Goal: Information Seeking & Learning: Learn about a topic

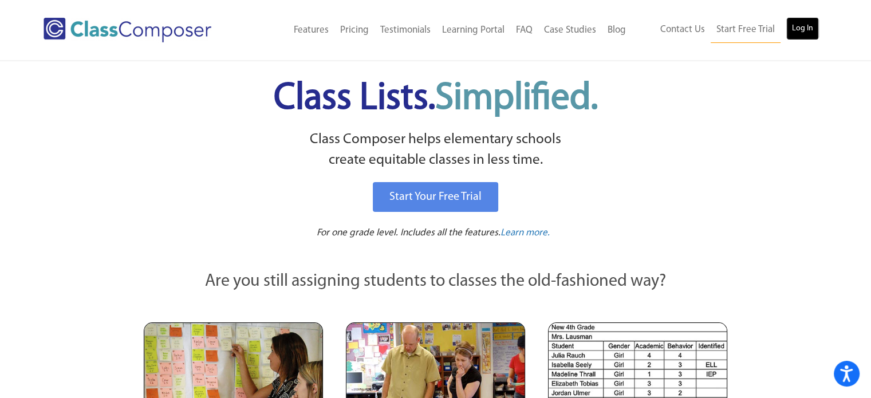
click at [798, 29] on link "Log In" at bounding box center [802, 28] width 33 height 23
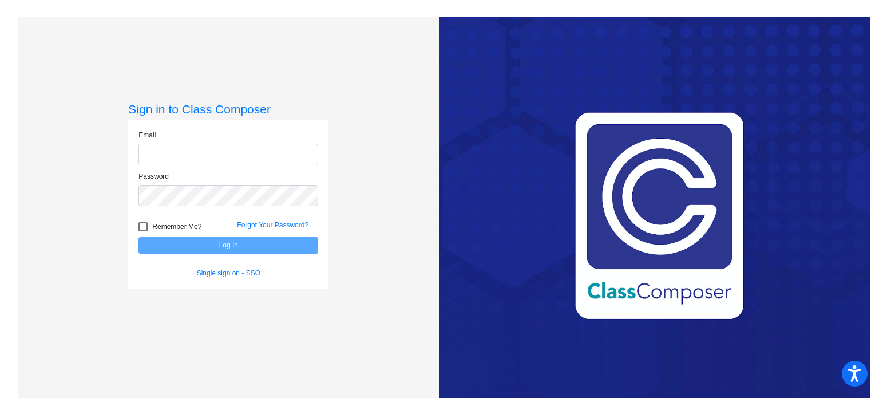
type input "[EMAIL_ADDRESS][DOMAIN_NAME]"
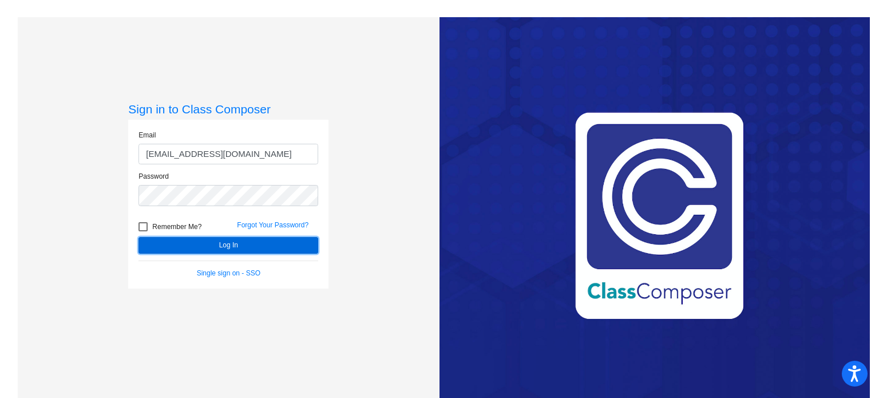
click at [193, 243] on button "Log In" at bounding box center [229, 245] width 180 height 17
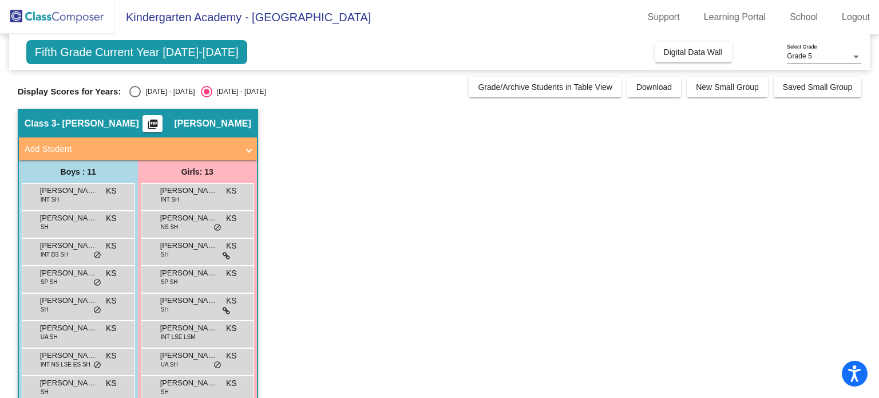
click at [133, 91] on div "Select an option" at bounding box center [134, 91] width 11 height 11
click at [135, 97] on input "[DATE] - [DATE]" at bounding box center [135, 97] width 1 height 1
radio input "true"
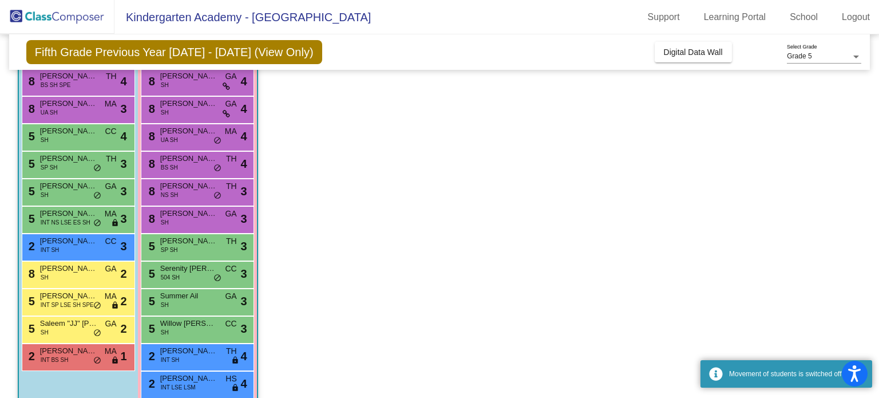
scroll to position [160, 0]
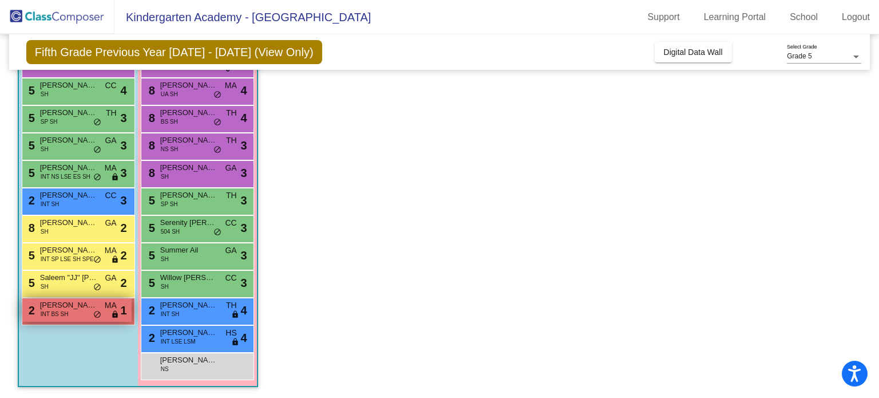
click at [60, 309] on div "2 [PERSON_NAME] INT BS SH MA lock do_not_disturb_alt 1" at bounding box center [76, 309] width 109 height 23
click at [61, 309] on span "[PERSON_NAME]" at bounding box center [68, 304] width 57 height 11
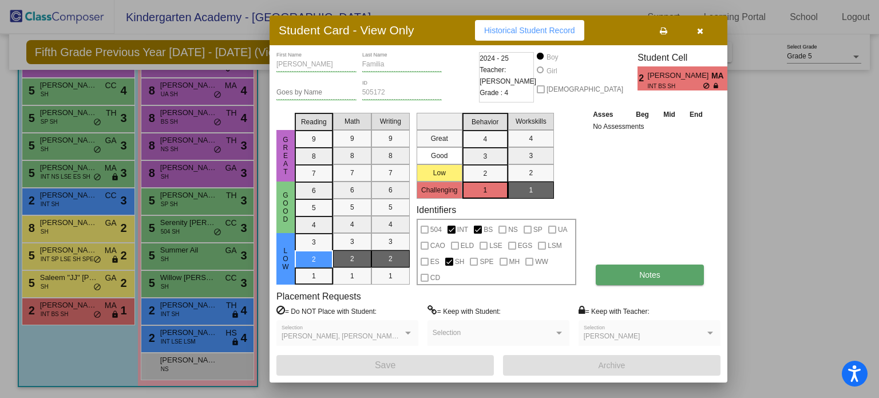
click at [646, 274] on span "Notes" at bounding box center [650, 274] width 21 height 9
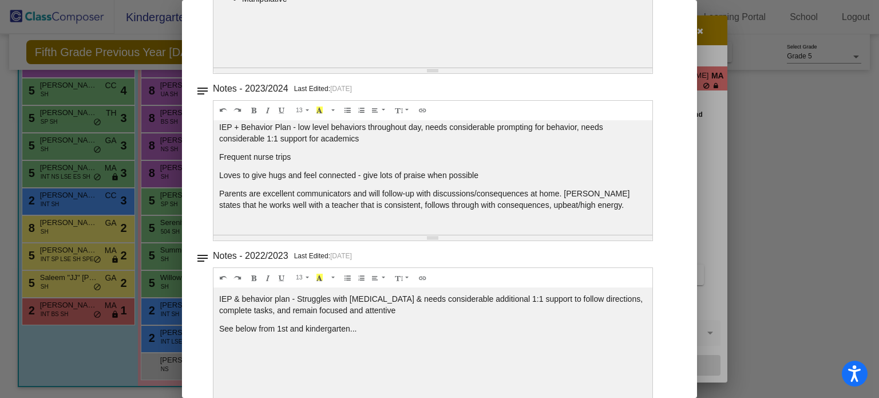
scroll to position [0, 0]
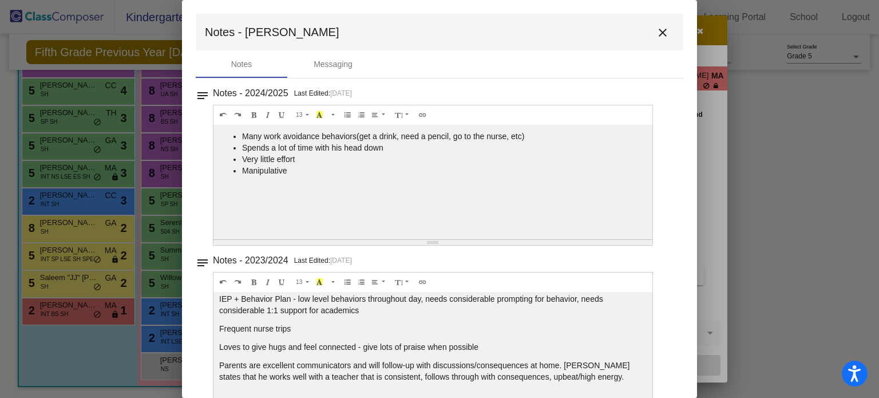
click at [661, 35] on mat-icon "close" at bounding box center [663, 33] width 14 height 14
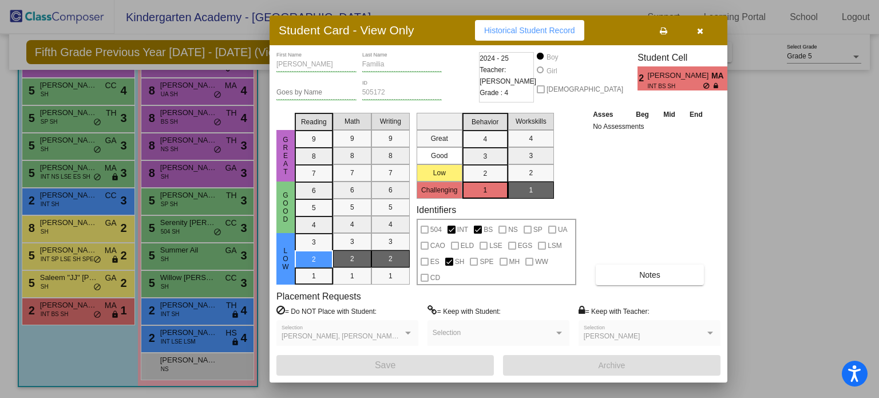
click at [706, 24] on button "button" at bounding box center [700, 30] width 37 height 21
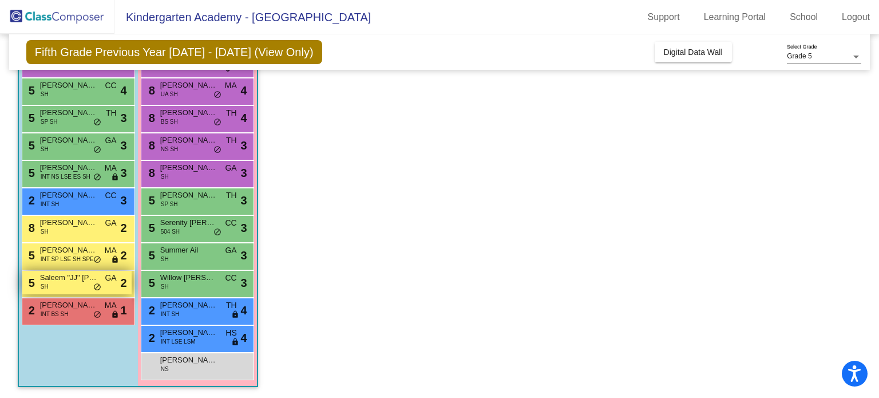
click at [64, 274] on span "Saleem "JJ" [PERSON_NAME]" at bounding box center [68, 277] width 57 height 11
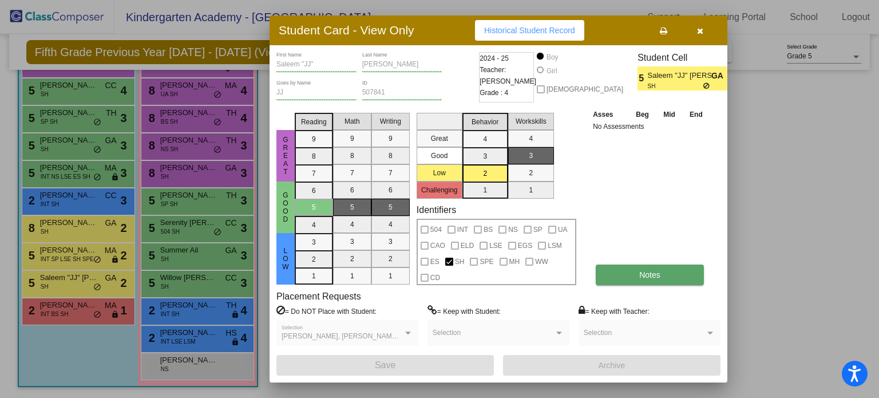
click at [635, 272] on button "Notes" at bounding box center [650, 275] width 108 height 21
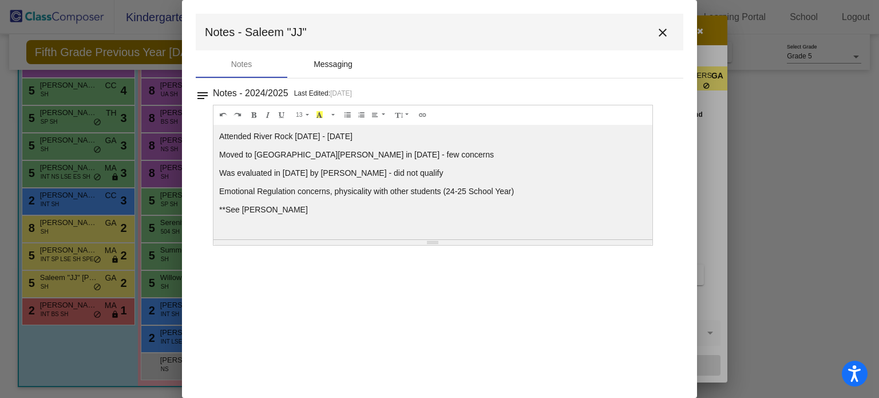
click at [329, 65] on div "Messaging" at bounding box center [333, 64] width 39 height 12
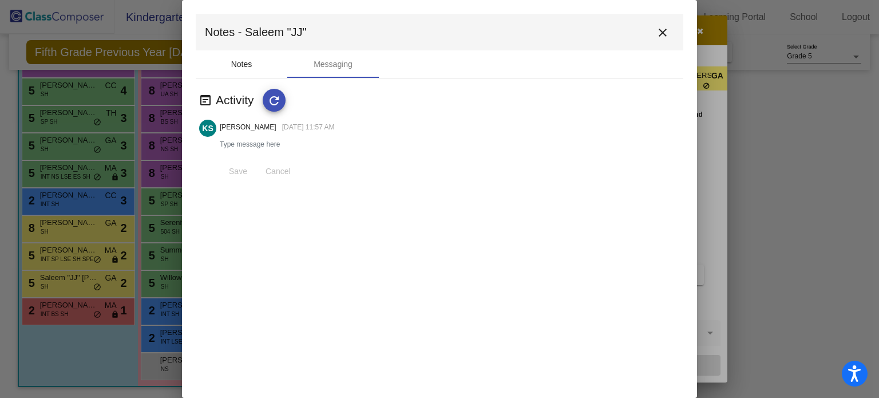
click at [247, 64] on div "Notes" at bounding box center [241, 64] width 21 height 12
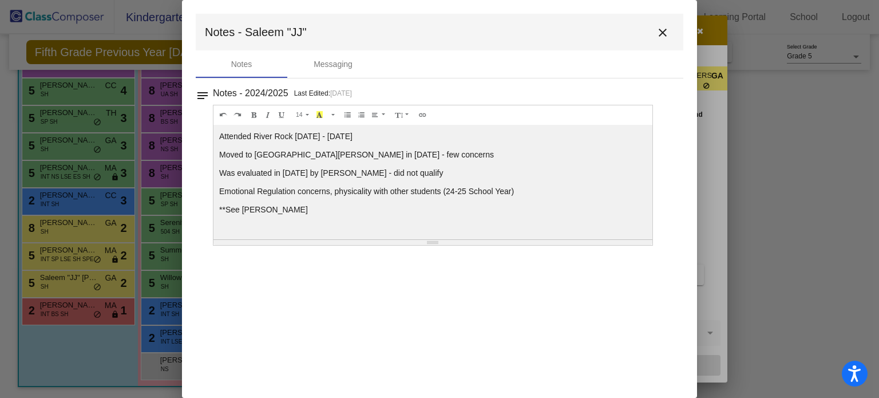
click at [431, 244] on div "14 8 9 10 11 12 14 18 24 36 Background Color Transparent Select #ffff00 Text Co…" at bounding box center [433, 175] width 440 height 141
click at [431, 241] on div "Resize" at bounding box center [432, 241] width 11 height 1
click at [663, 33] on mat-icon "close" at bounding box center [663, 33] width 14 height 14
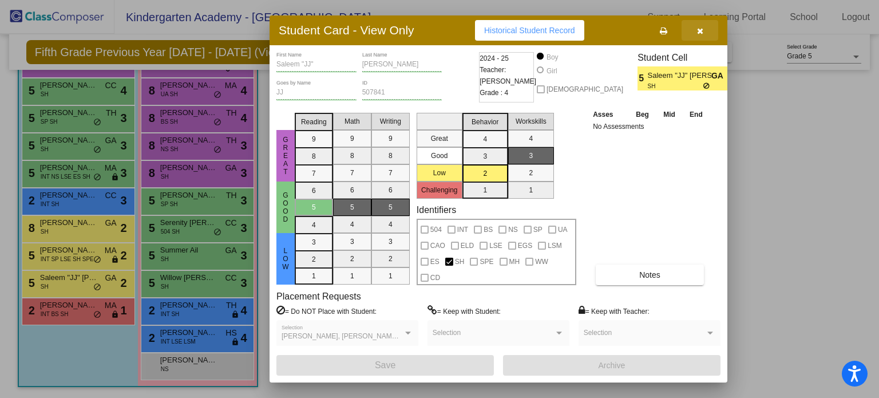
click at [700, 30] on icon "button" at bounding box center [700, 31] width 6 height 8
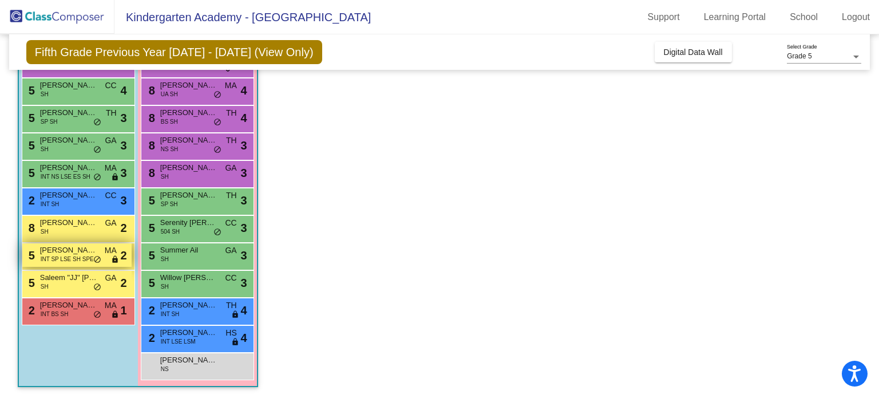
click at [78, 256] on span "INT SP LSE SH SPE" at bounding box center [67, 259] width 53 height 9
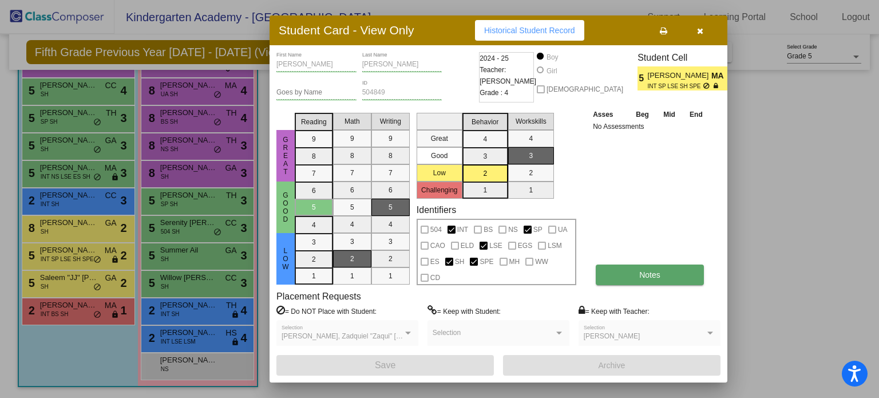
click at [676, 272] on button "Notes" at bounding box center [650, 275] width 108 height 21
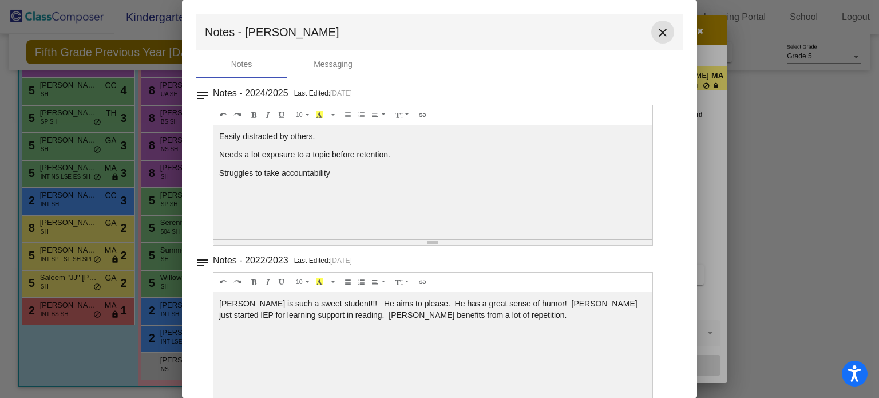
click at [660, 26] on mat-icon "close" at bounding box center [663, 33] width 14 height 14
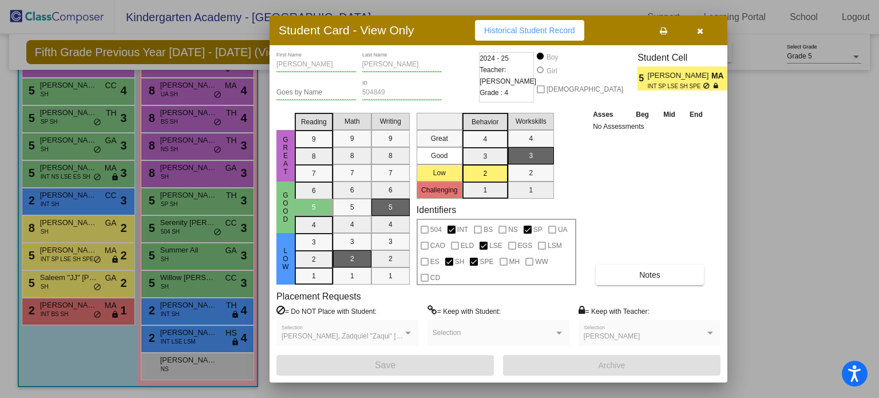
click at [703, 29] on icon "button" at bounding box center [700, 31] width 6 height 8
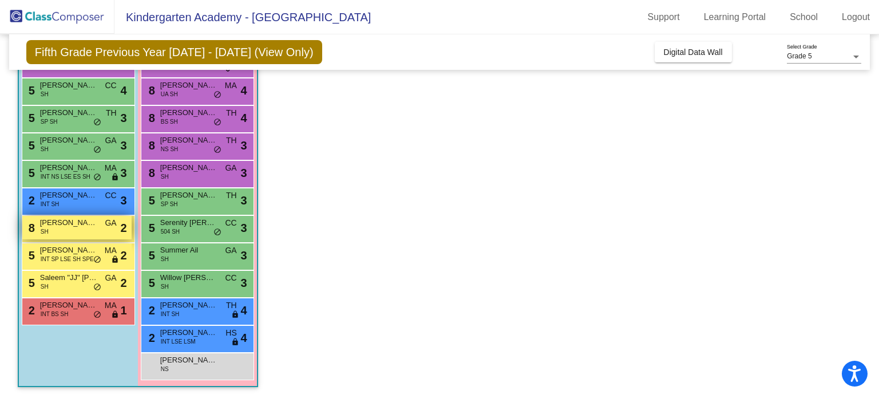
click at [69, 230] on div "8 [PERSON_NAME] SH GA lock do_not_disturb_alt 2" at bounding box center [76, 227] width 109 height 23
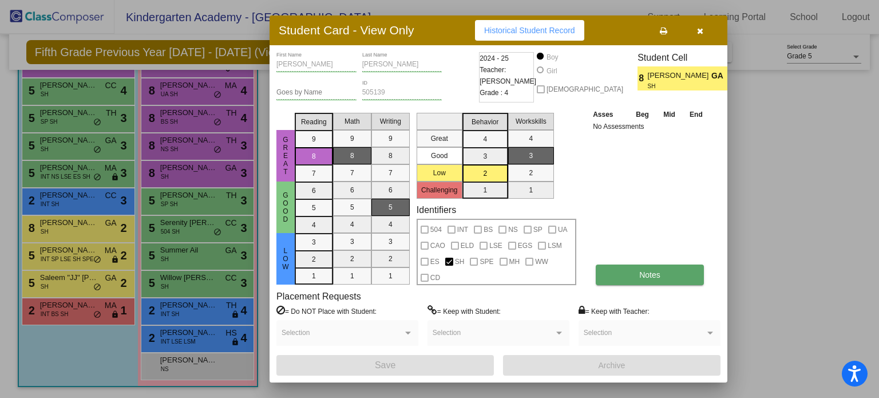
click at [633, 276] on button "Notes" at bounding box center [650, 275] width 108 height 21
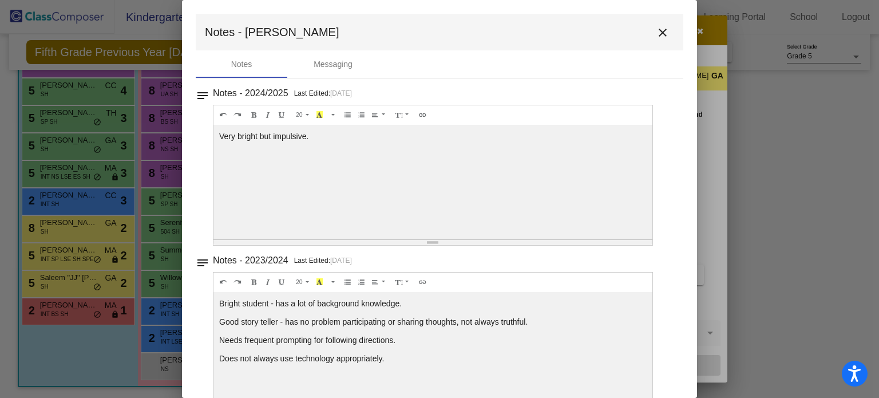
click at [488, 183] on div "Very bright but impulsive." at bounding box center [433, 182] width 439 height 115
click at [660, 38] on mat-icon "close" at bounding box center [663, 33] width 14 height 14
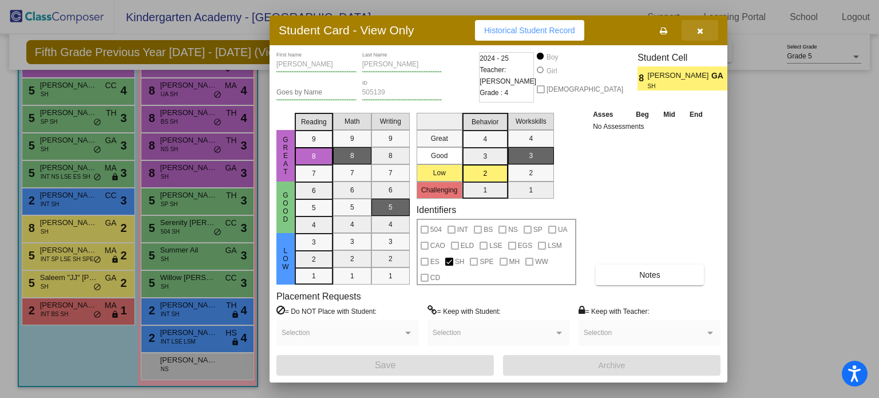
click at [701, 29] on icon "button" at bounding box center [700, 31] width 6 height 8
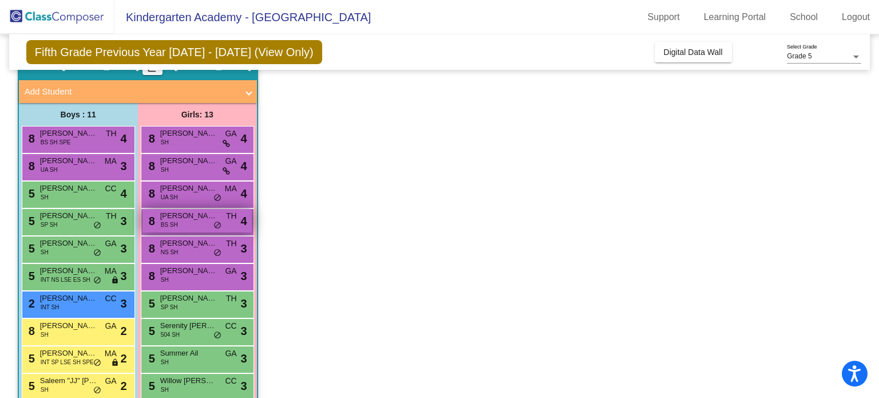
scroll to position [115, 0]
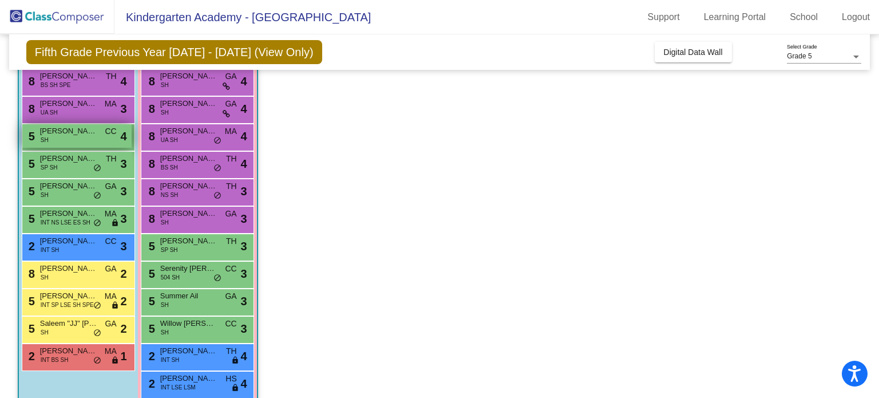
click at [66, 135] on span "[PERSON_NAME]" at bounding box center [68, 130] width 57 height 11
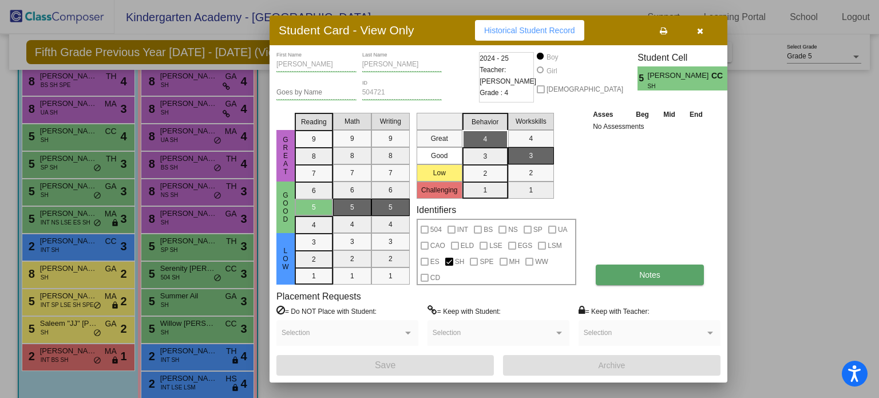
click at [662, 272] on button "Notes" at bounding box center [650, 275] width 108 height 21
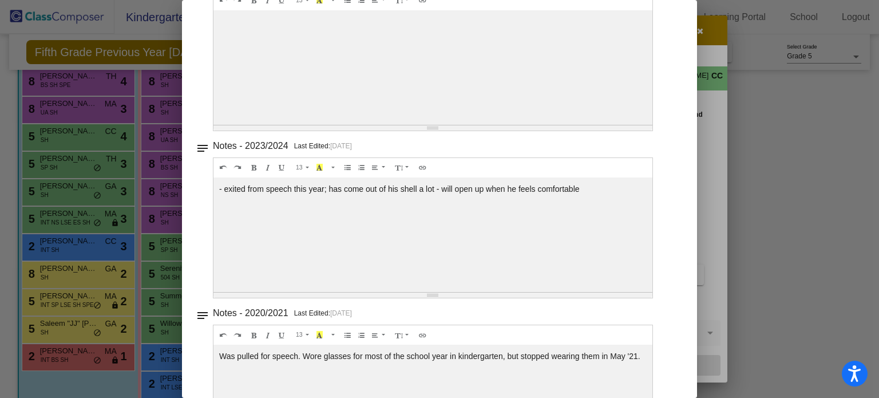
scroll to position [0, 0]
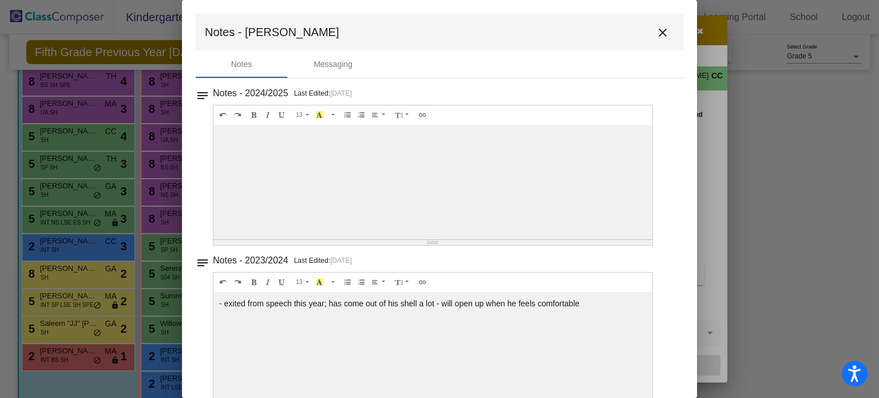
click at [656, 38] on mat-icon "close" at bounding box center [663, 33] width 14 height 14
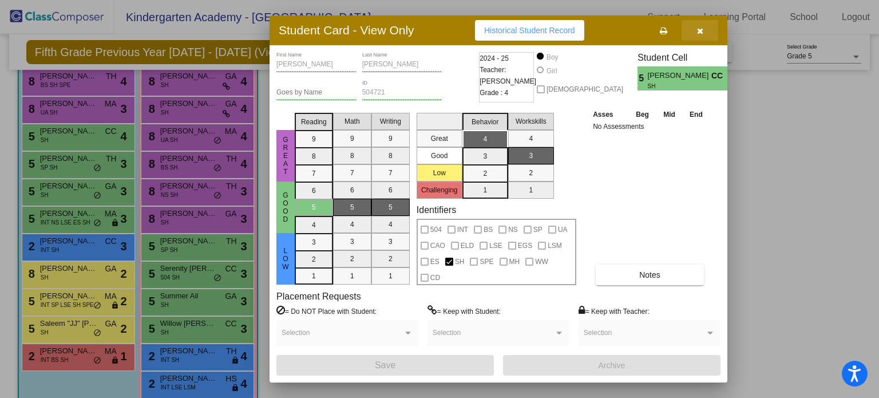
click at [699, 28] on icon "button" at bounding box center [700, 31] width 6 height 8
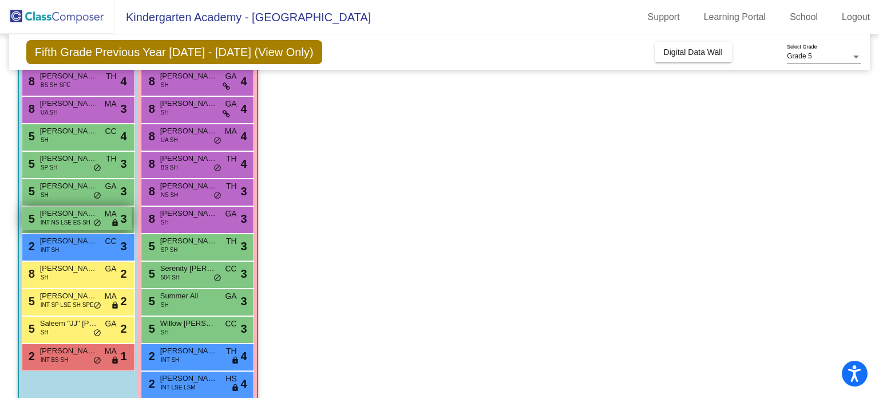
click at [53, 218] on span "INT NS LSE ES SH" at bounding box center [66, 222] width 50 height 9
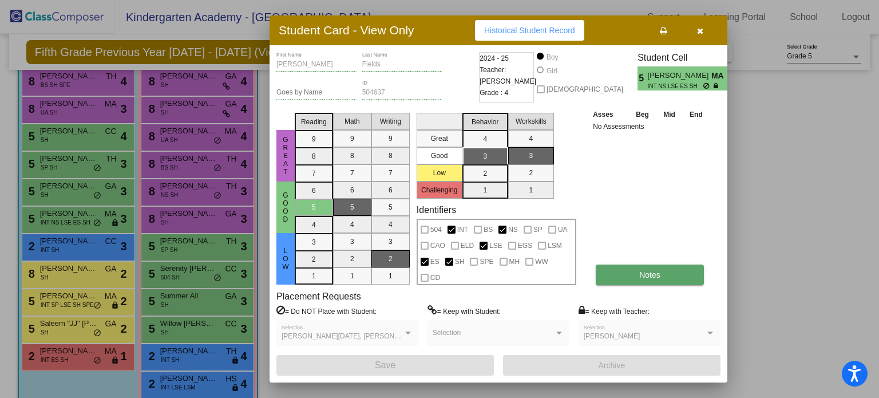
click at [664, 273] on button "Notes" at bounding box center [650, 275] width 108 height 21
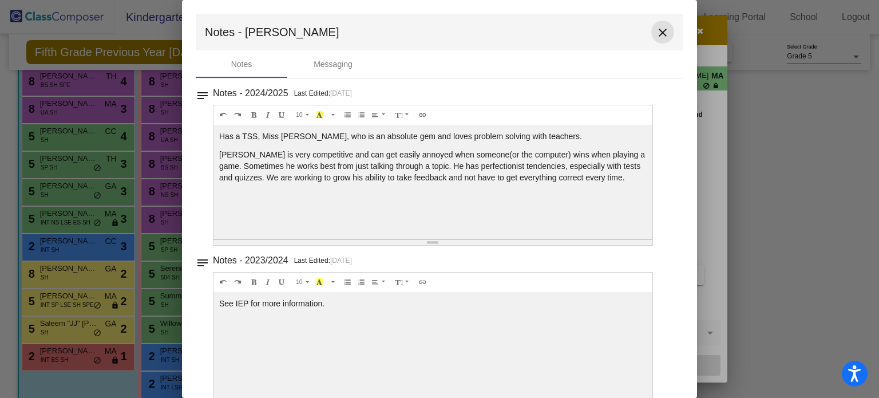
click at [662, 35] on mat-icon "close" at bounding box center [663, 33] width 14 height 14
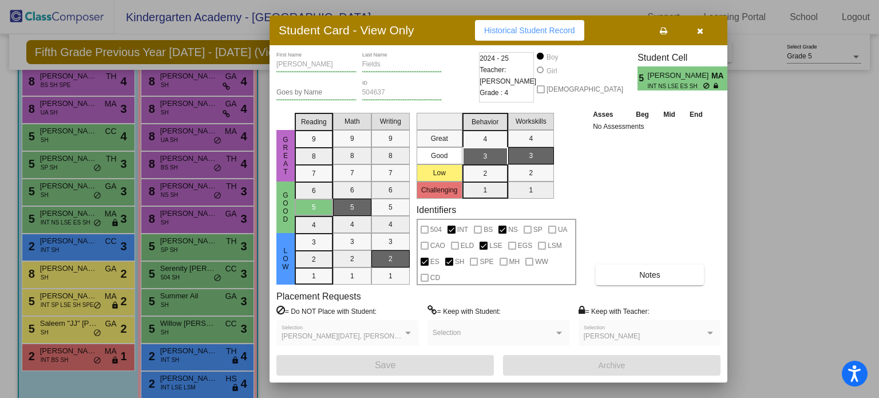
click at [703, 27] on icon "button" at bounding box center [700, 31] width 6 height 8
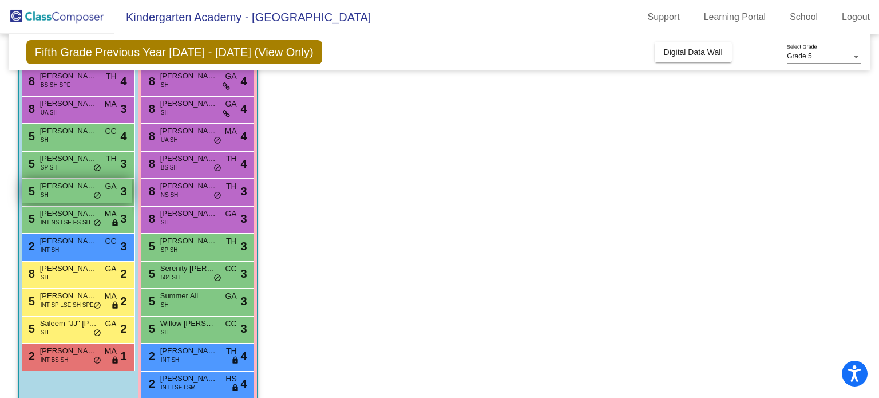
click at [69, 183] on span "[PERSON_NAME]" at bounding box center [68, 185] width 57 height 11
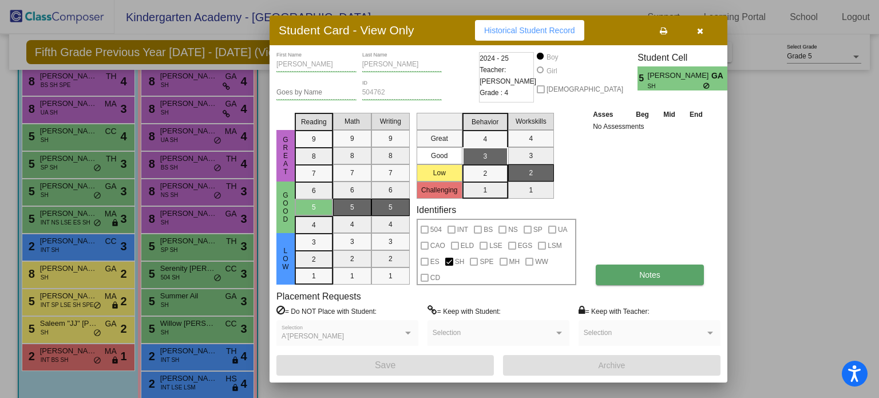
click at [646, 271] on span "Notes" at bounding box center [650, 274] width 21 height 9
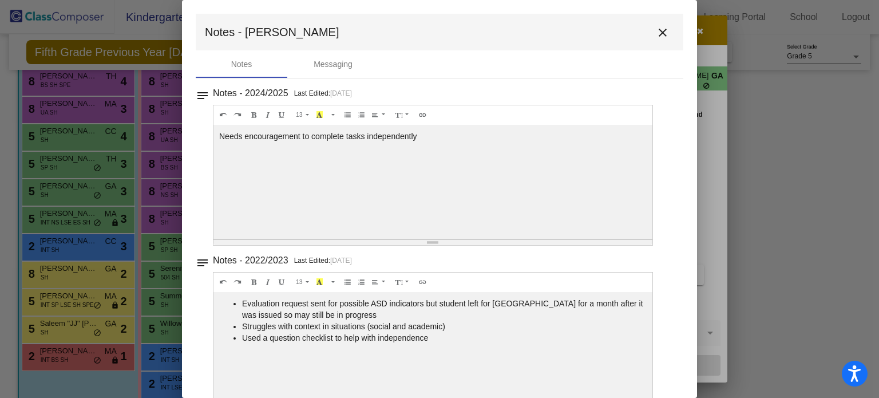
click at [660, 29] on mat-icon "close" at bounding box center [663, 33] width 14 height 14
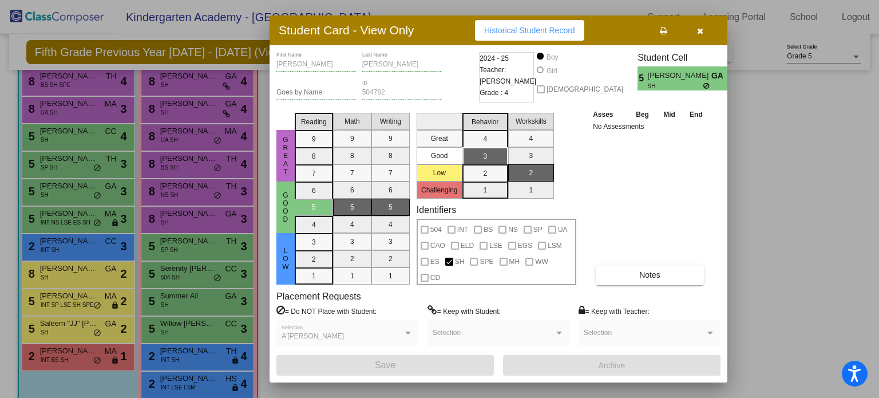
click at [697, 25] on button "button" at bounding box center [700, 30] width 37 height 21
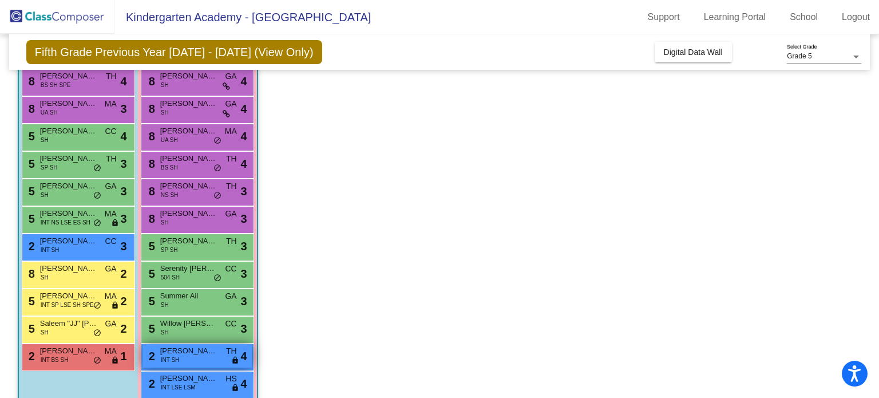
scroll to position [160, 0]
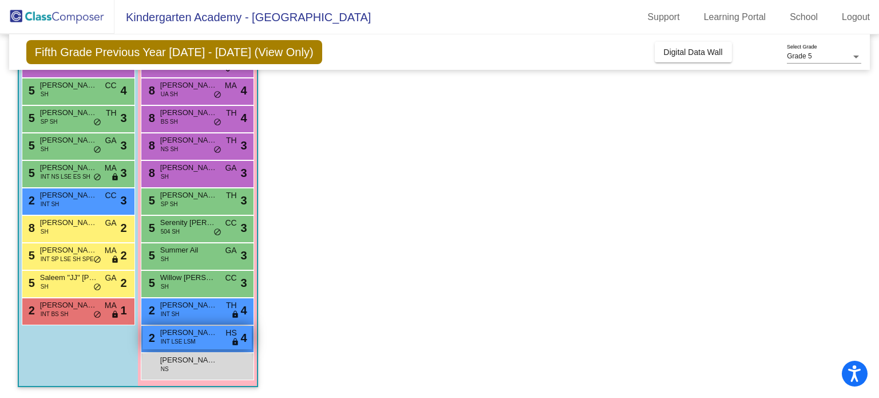
click at [182, 330] on span "[PERSON_NAME]" at bounding box center [188, 332] width 57 height 11
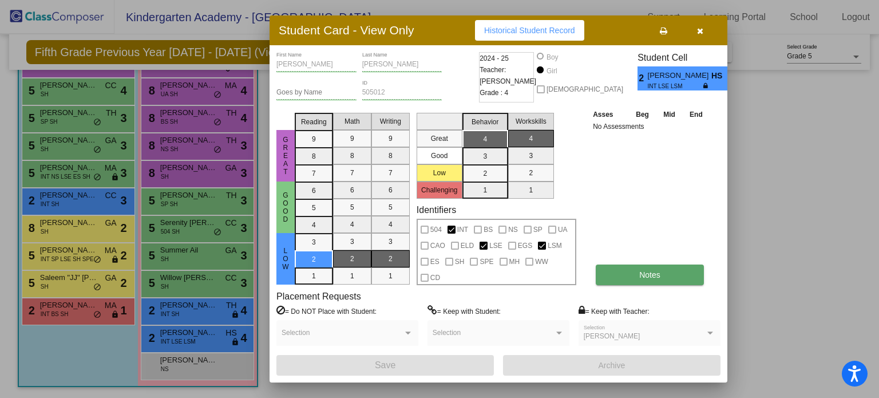
click at [646, 278] on span "Notes" at bounding box center [650, 274] width 21 height 9
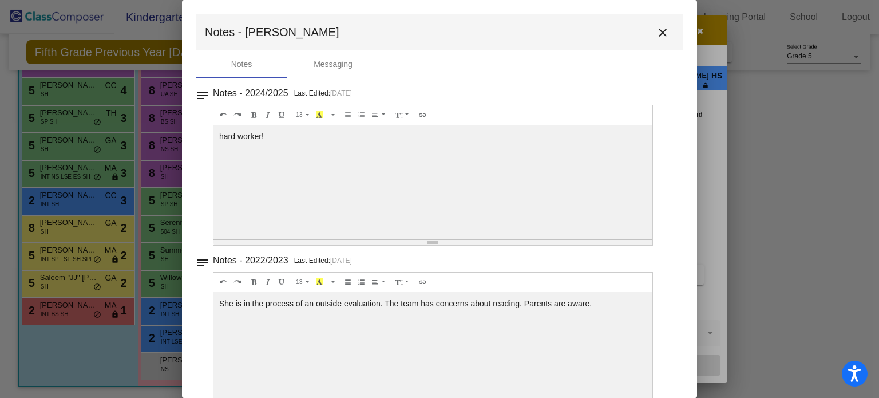
click at [656, 31] on mat-icon "close" at bounding box center [663, 33] width 14 height 14
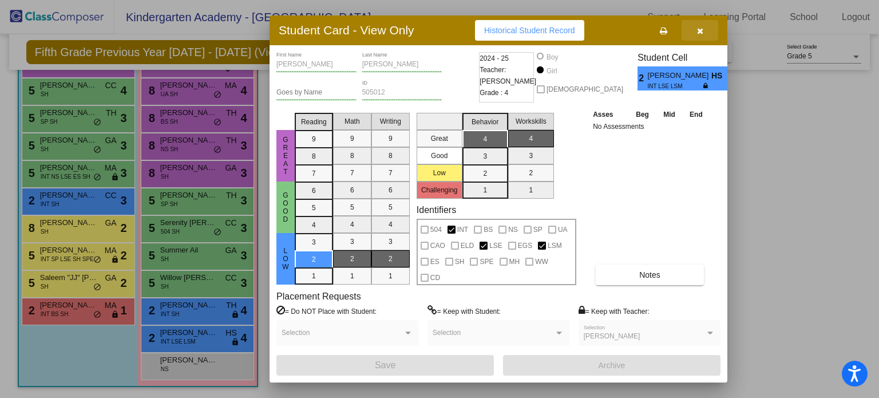
click at [700, 33] on icon "button" at bounding box center [700, 31] width 6 height 8
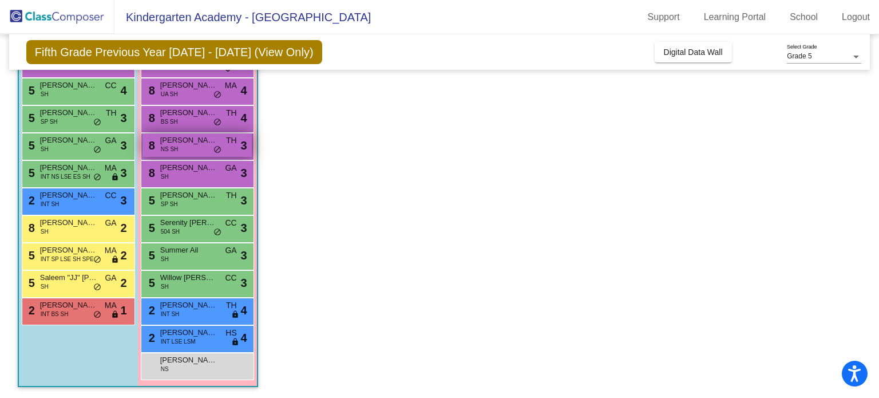
click at [179, 148] on div "8 [PERSON_NAME] NS SH TH lock do_not_disturb_alt 3" at bounding box center [197, 144] width 109 height 23
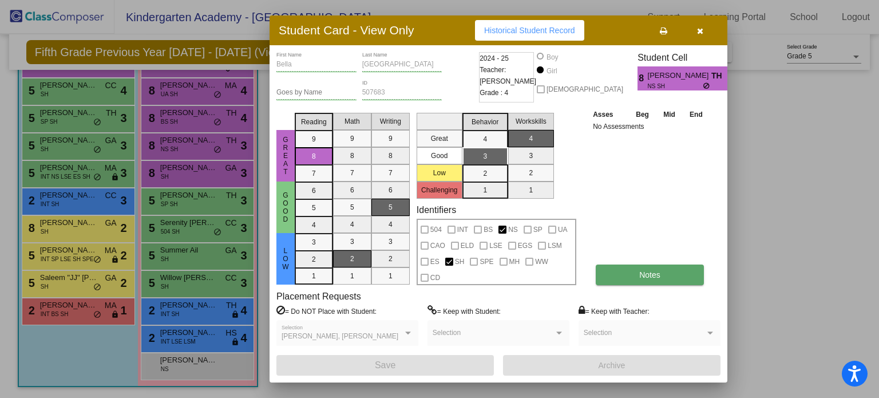
click at [622, 269] on button "Notes" at bounding box center [650, 275] width 108 height 21
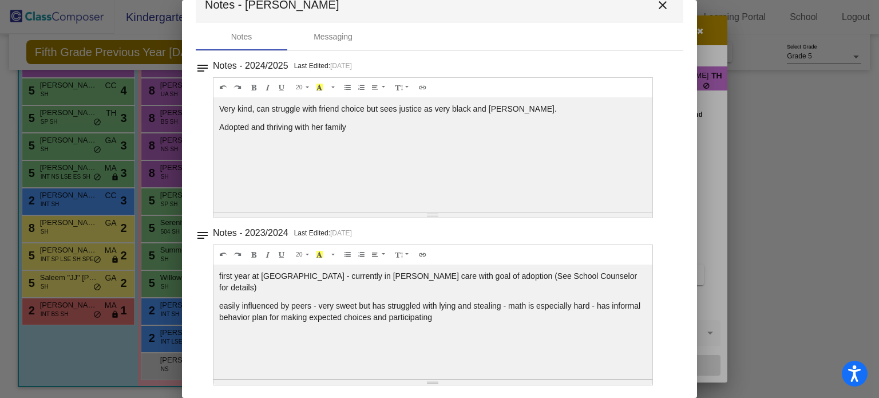
scroll to position [0, 0]
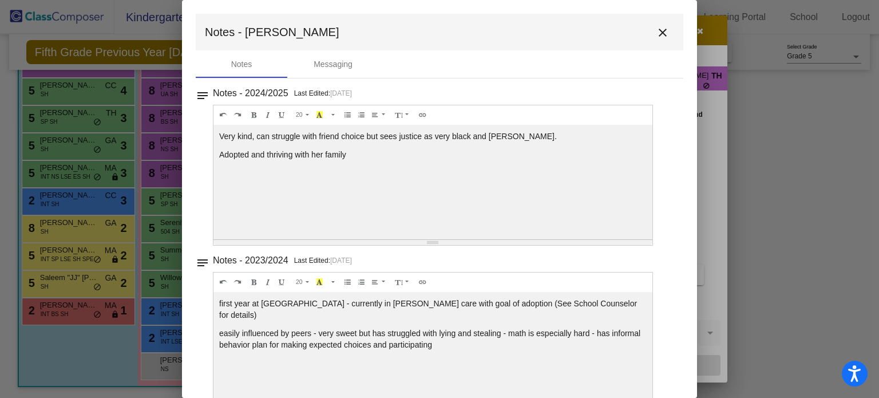
click at [656, 34] on mat-icon "close" at bounding box center [663, 33] width 14 height 14
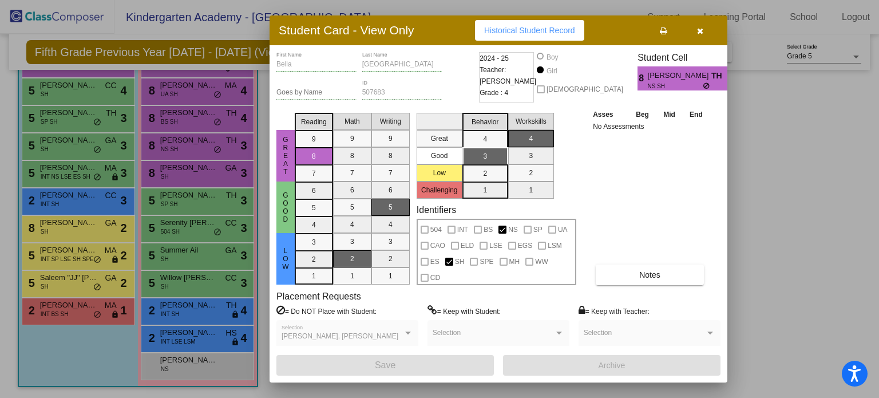
click at [702, 27] on icon "button" at bounding box center [700, 31] width 6 height 8
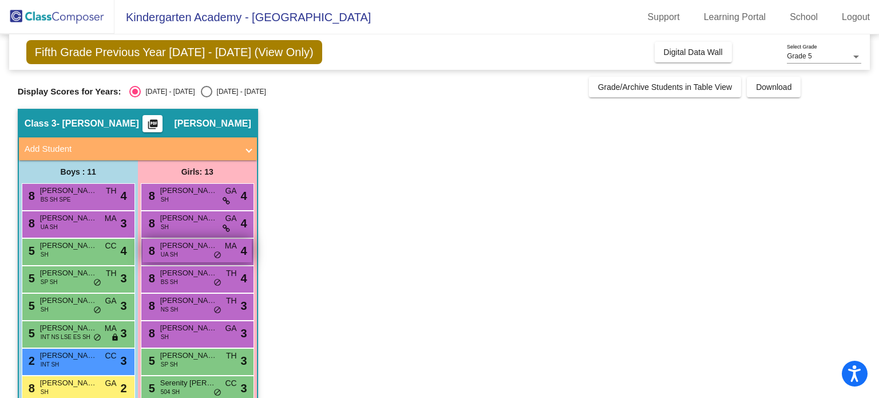
scroll to position [57, 0]
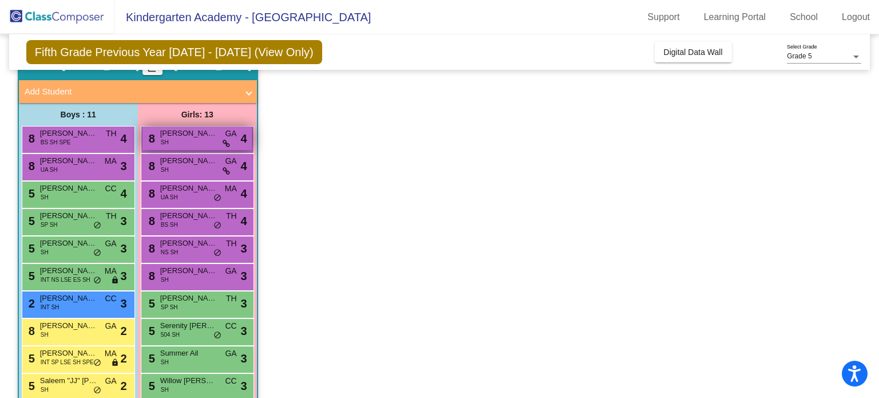
click at [168, 140] on span "SH" at bounding box center [165, 142] width 8 height 9
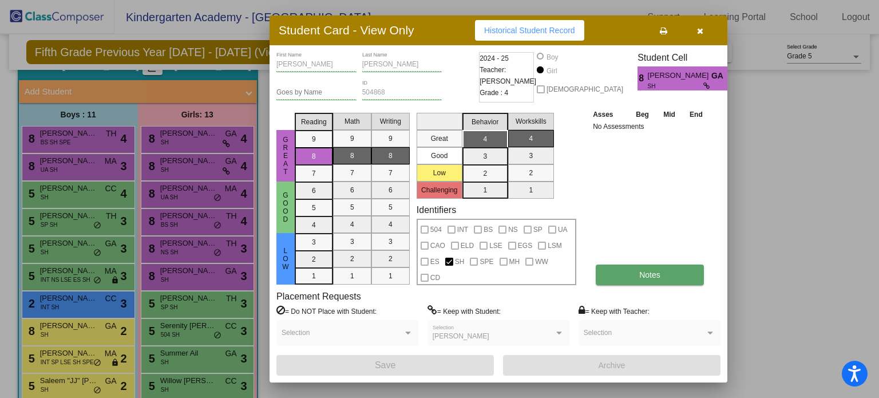
click at [644, 283] on button "Notes" at bounding box center [650, 275] width 108 height 21
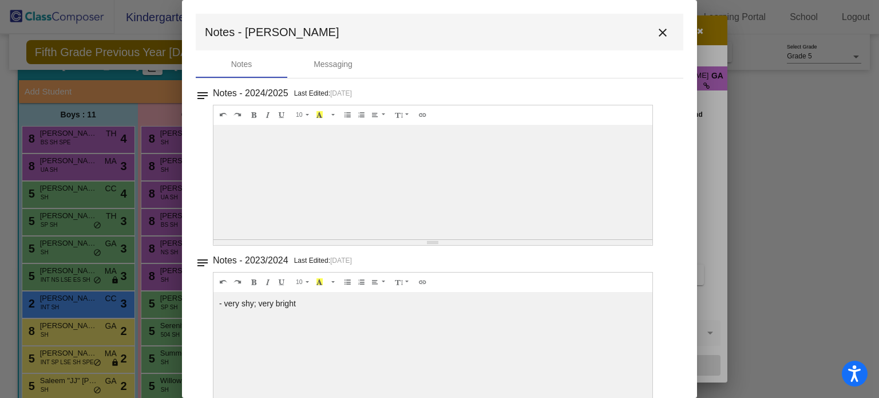
click at [656, 33] on mat-icon "close" at bounding box center [663, 33] width 14 height 14
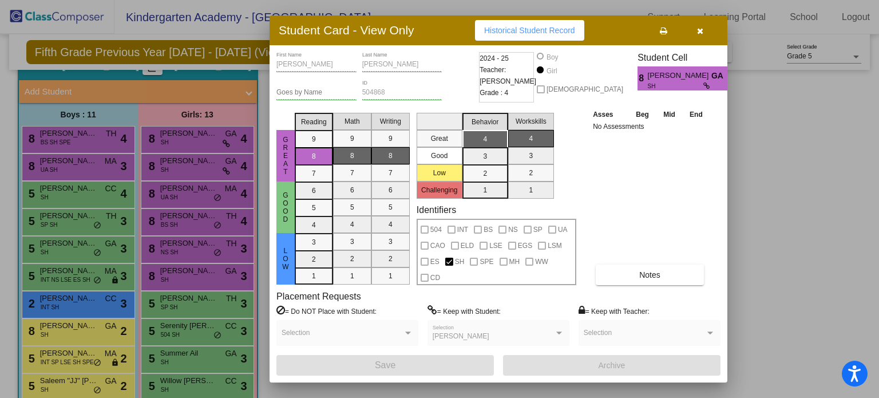
click at [700, 29] on icon "button" at bounding box center [700, 31] width 6 height 8
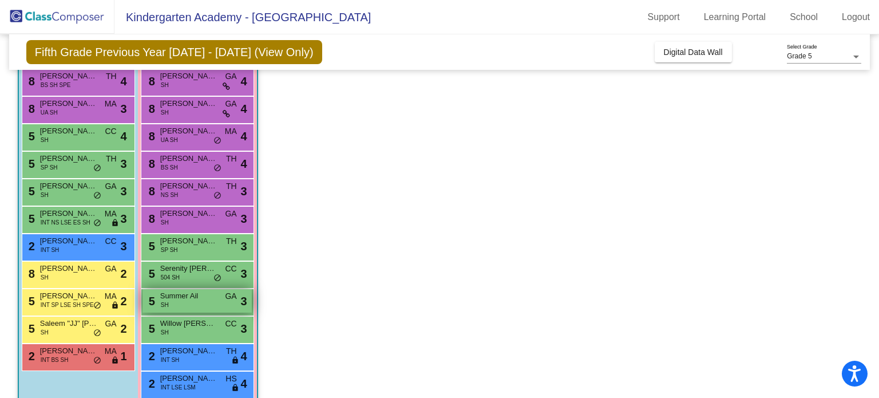
scroll to position [160, 0]
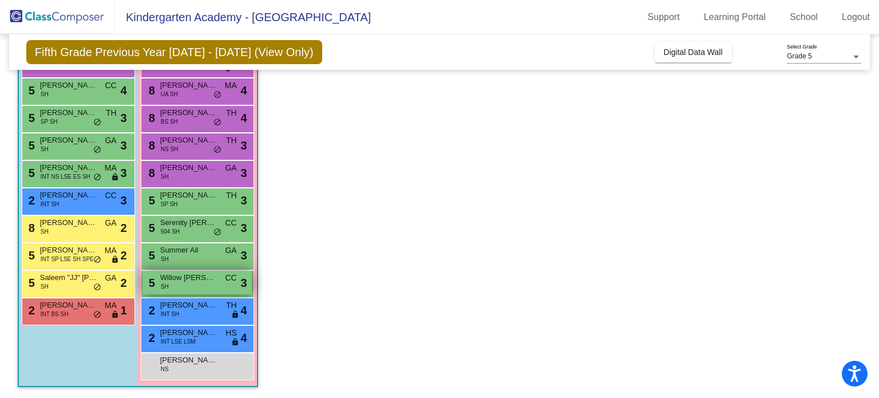
click at [192, 279] on span "Willow [PERSON_NAME]" at bounding box center [188, 277] width 57 height 11
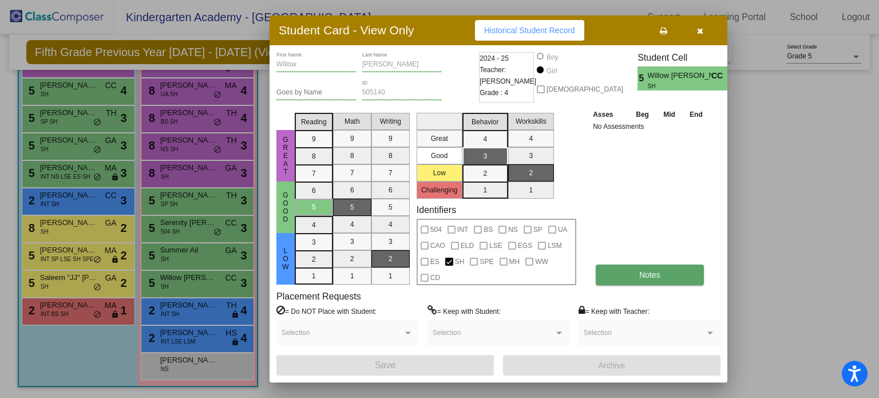
click at [625, 272] on button "Notes" at bounding box center [650, 275] width 108 height 21
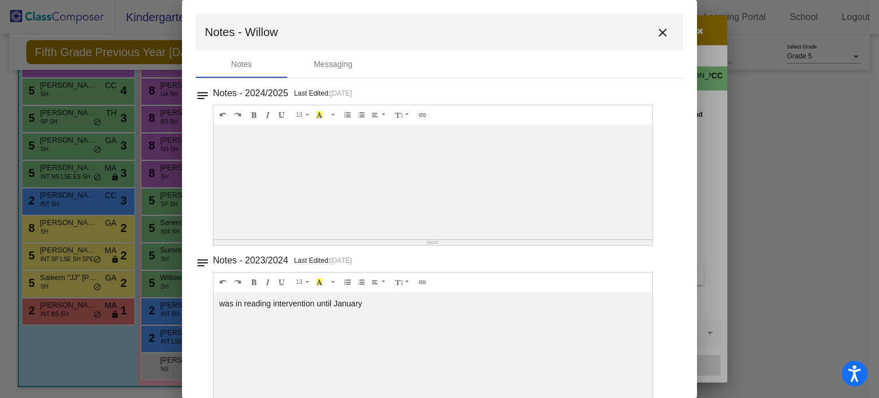
click at [656, 31] on mat-icon "close" at bounding box center [663, 33] width 14 height 14
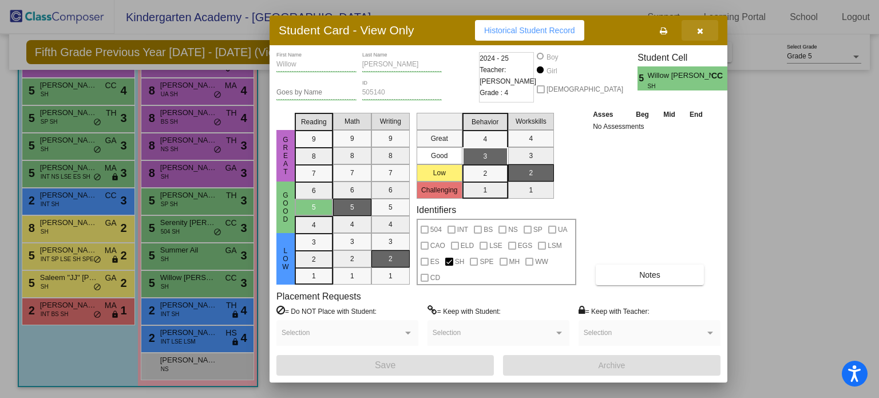
click at [698, 27] on icon "button" at bounding box center [700, 31] width 6 height 8
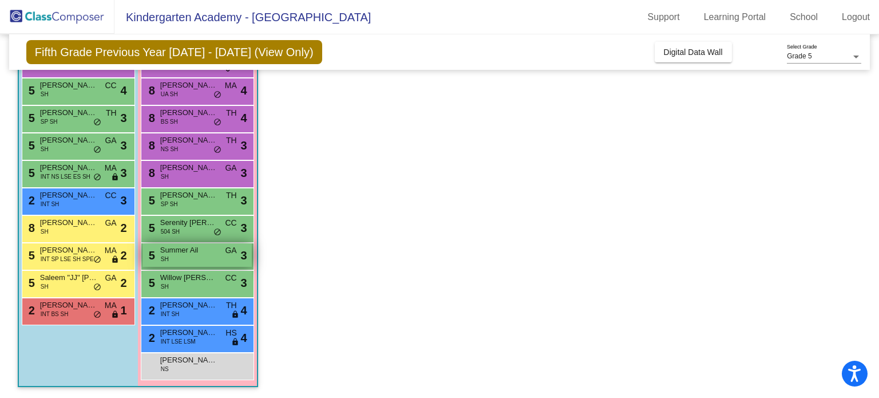
click at [186, 257] on div "5 Summer Ail SH GA lock do_not_disturb_alt 3" at bounding box center [197, 254] width 109 height 23
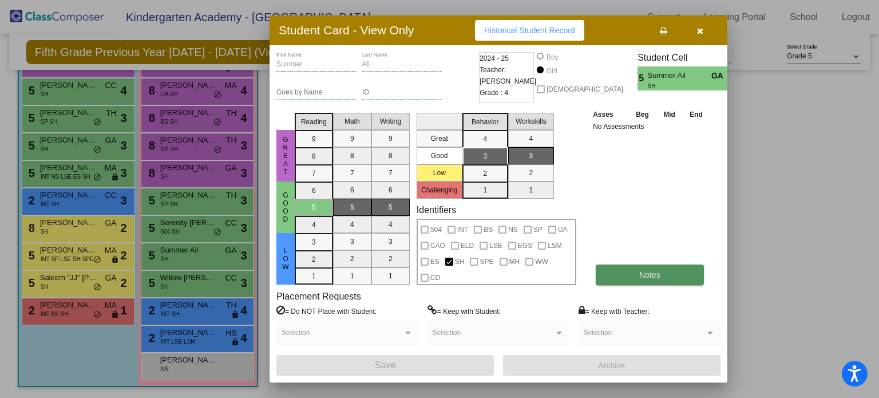
click at [640, 266] on button "Notes" at bounding box center [650, 275] width 108 height 21
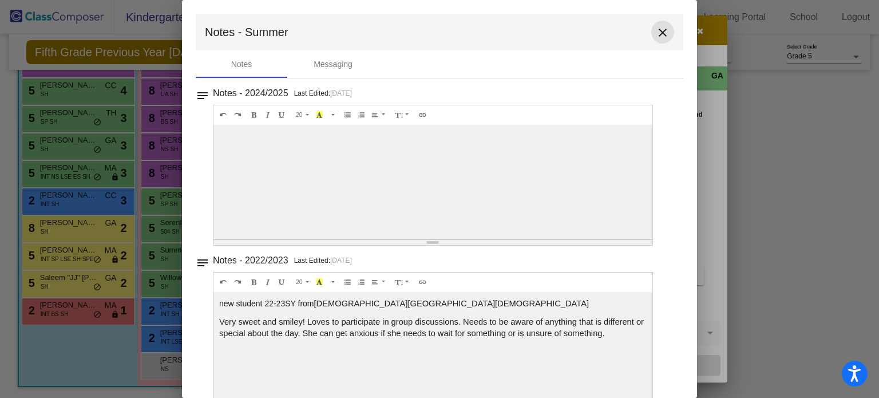
click at [657, 31] on mat-icon "close" at bounding box center [663, 33] width 14 height 14
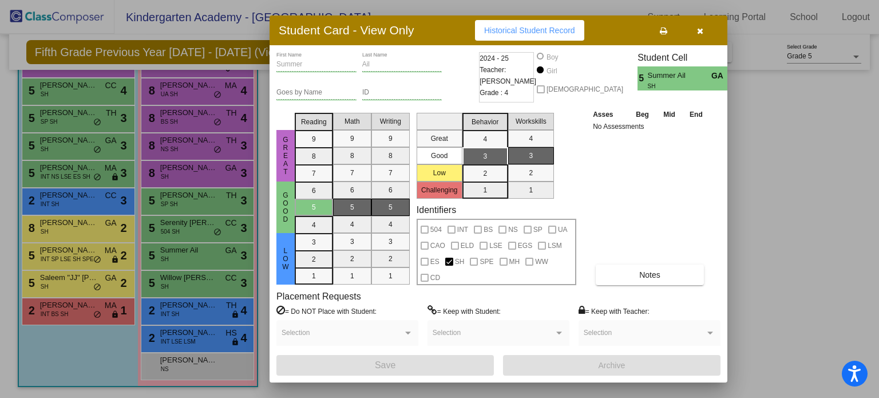
click at [703, 29] on button "button" at bounding box center [700, 30] width 37 height 21
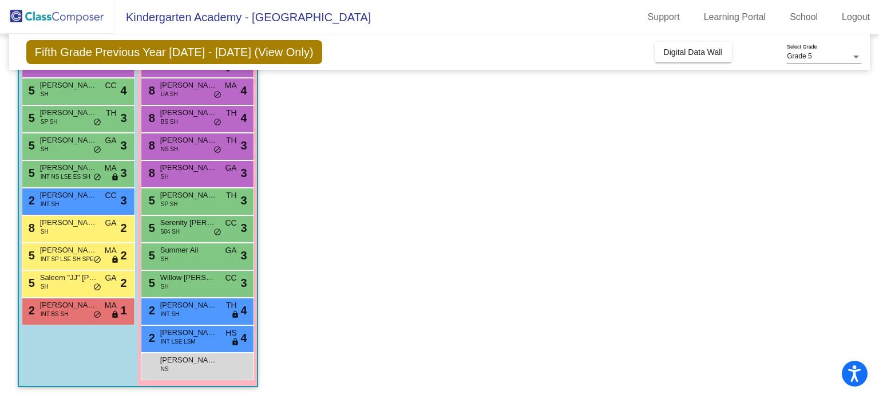
click at [496, 155] on app-classroom "Class 3 - [PERSON_NAME] picture_as_pdf [PERSON_NAME] Add Student First Name Las…" at bounding box center [440, 173] width 845 height 450
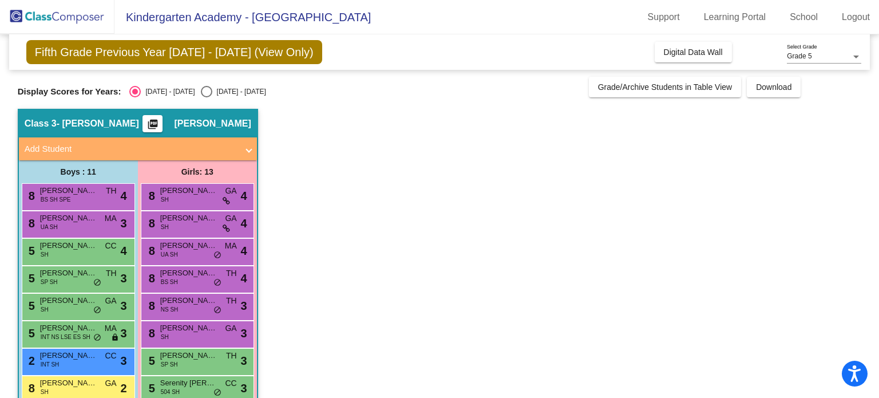
click at [674, 222] on app-classroom "Class 3 - [PERSON_NAME] picture_as_pdf [PERSON_NAME] Add Student First Name Las…" at bounding box center [440, 334] width 845 height 450
click at [520, 163] on app-classroom "Class 3 - [PERSON_NAME] picture_as_pdf [PERSON_NAME] Add Student First Name Las…" at bounding box center [440, 334] width 845 height 450
